Goal: Task Accomplishment & Management: Manage account settings

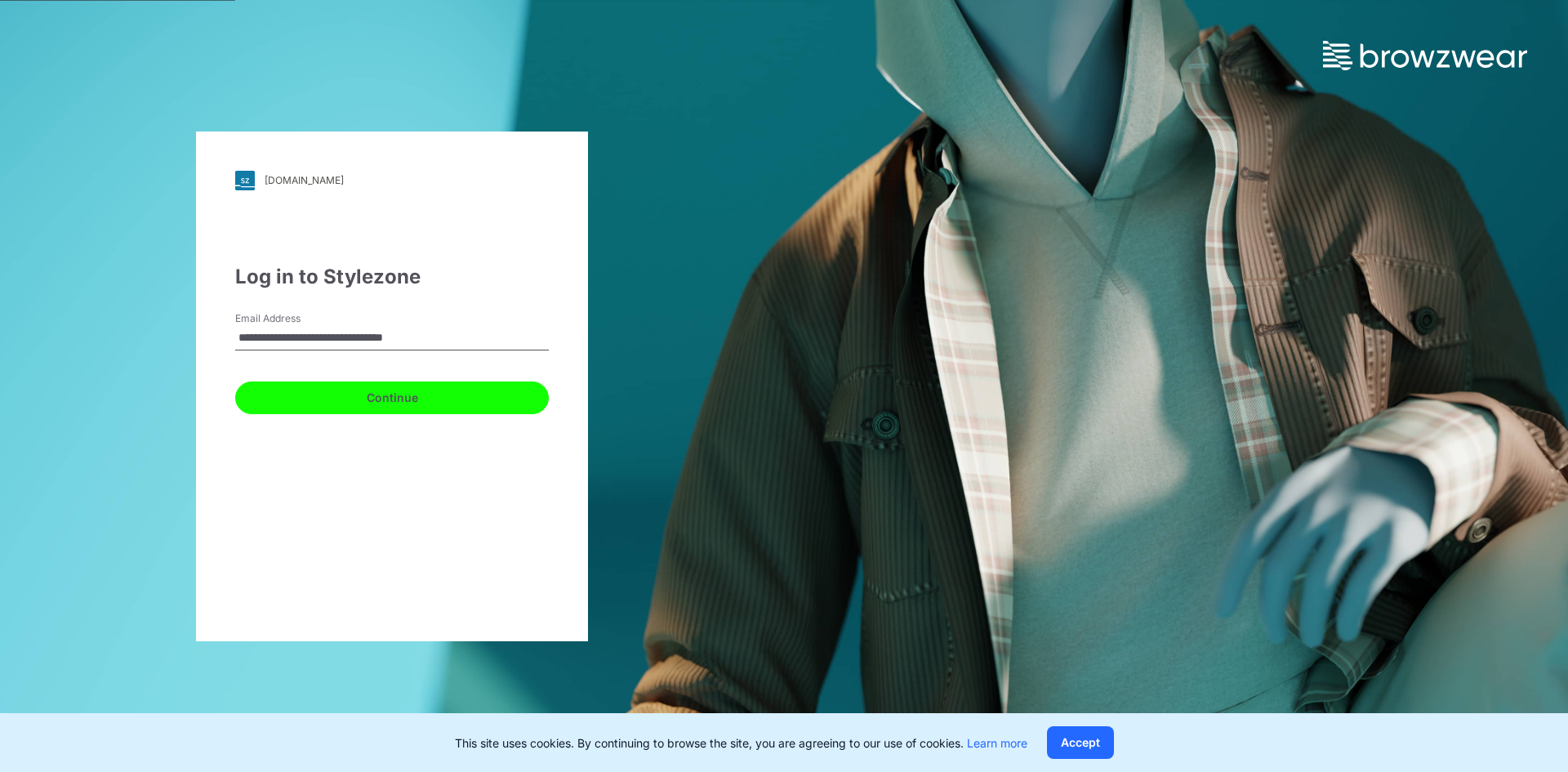
click at [455, 390] on button "Continue" at bounding box center [391, 398] width 314 height 33
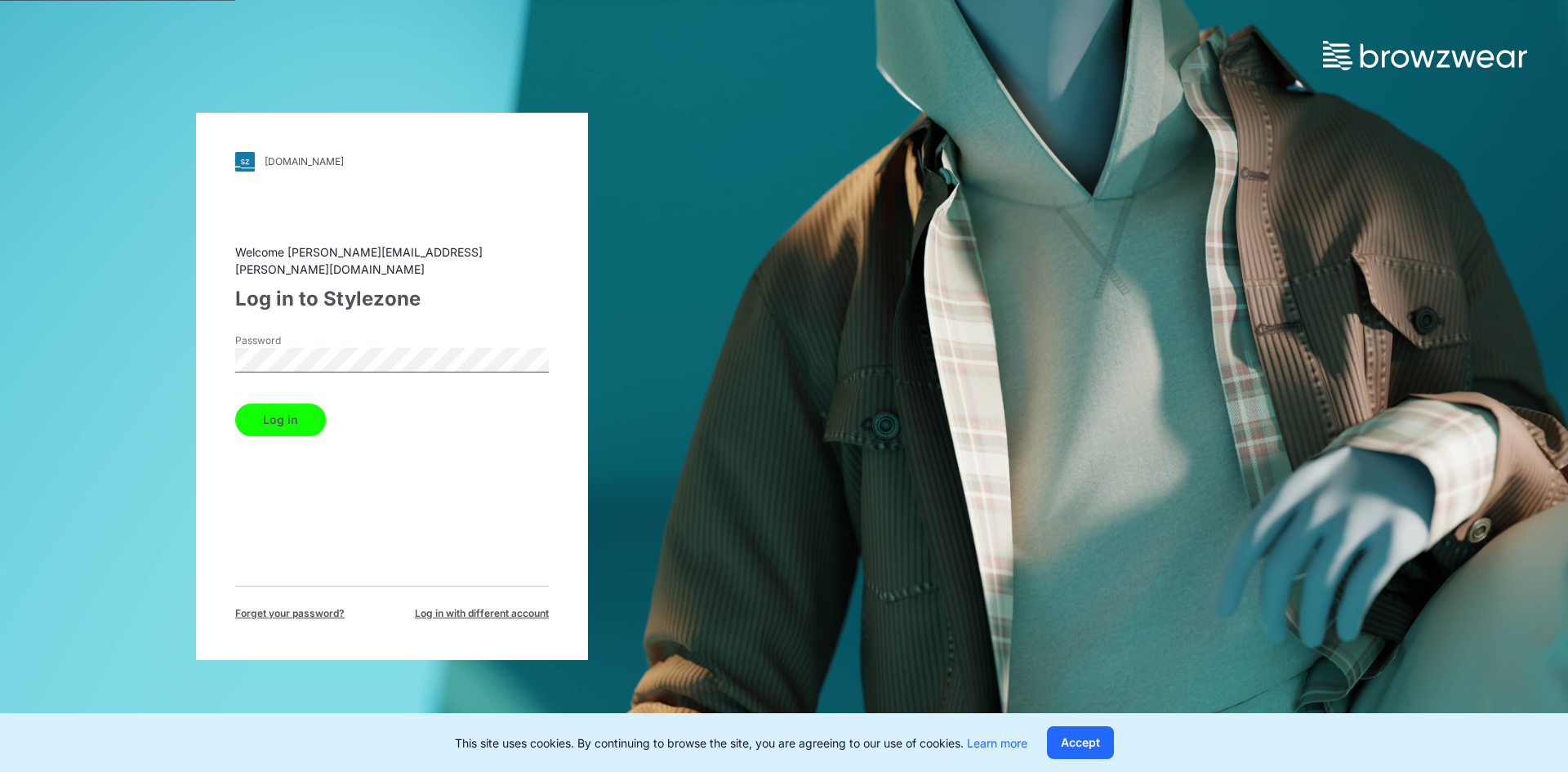
click at [300, 419] on button "Log in" at bounding box center [280, 419] width 90 height 33
